Goal: Transaction & Acquisition: Purchase product/service

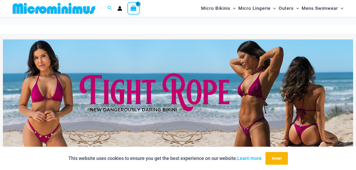
scroll to position [17, 0]
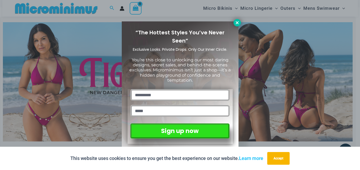
click at [238, 23] on icon at bounding box center [237, 22] width 5 height 5
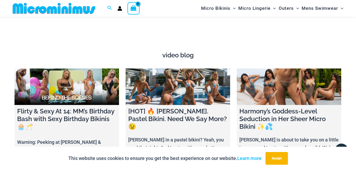
scroll to position [1752, 0]
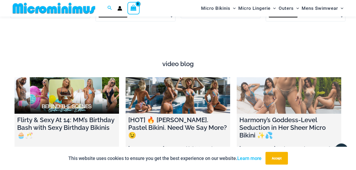
click at [297, 88] on link at bounding box center [289, 95] width 105 height 37
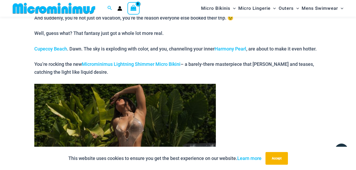
scroll to position [352, 0]
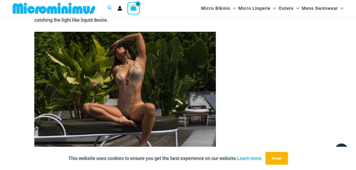
click at [132, 88] on img at bounding box center [125, 89] width 182 height 115
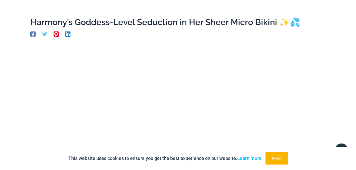
scroll to position [0, 0]
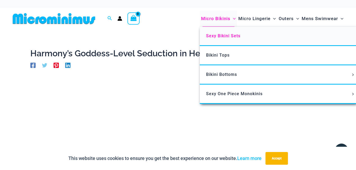
click at [224, 35] on span "Sexy Bikini Sets" at bounding box center [223, 35] width 34 height 5
